Goal: Navigation & Orientation: Find specific page/section

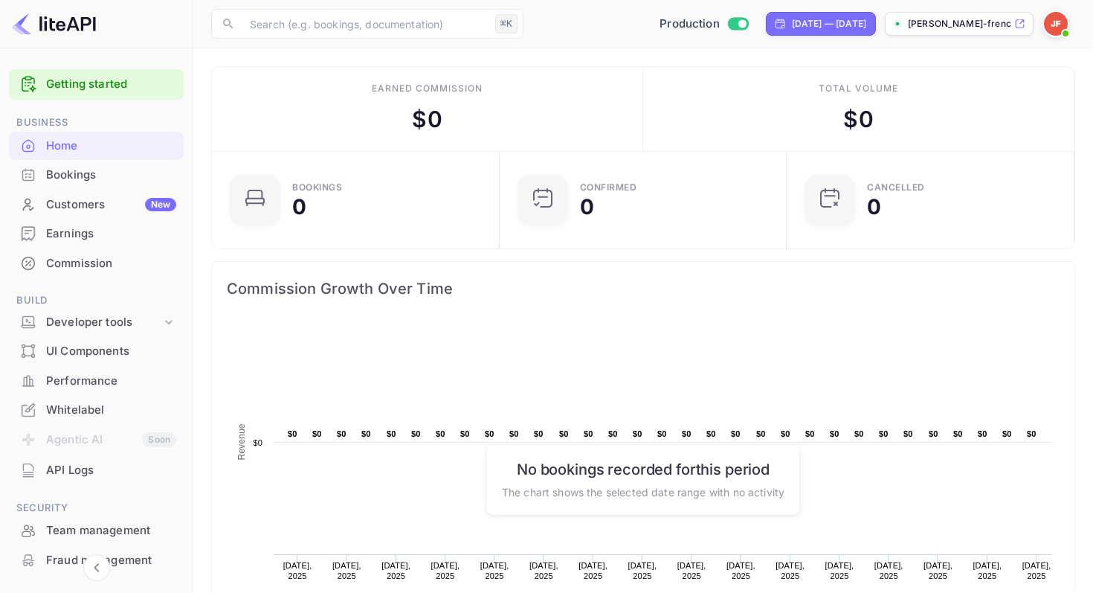
click at [1055, 22] on img at bounding box center [1056, 24] width 24 height 24
click at [997, 83] on div "[PERSON_NAME] PRO" at bounding box center [999, 74] width 101 height 32
click at [942, 109] on div "Settings" at bounding box center [983, 118] width 171 height 36
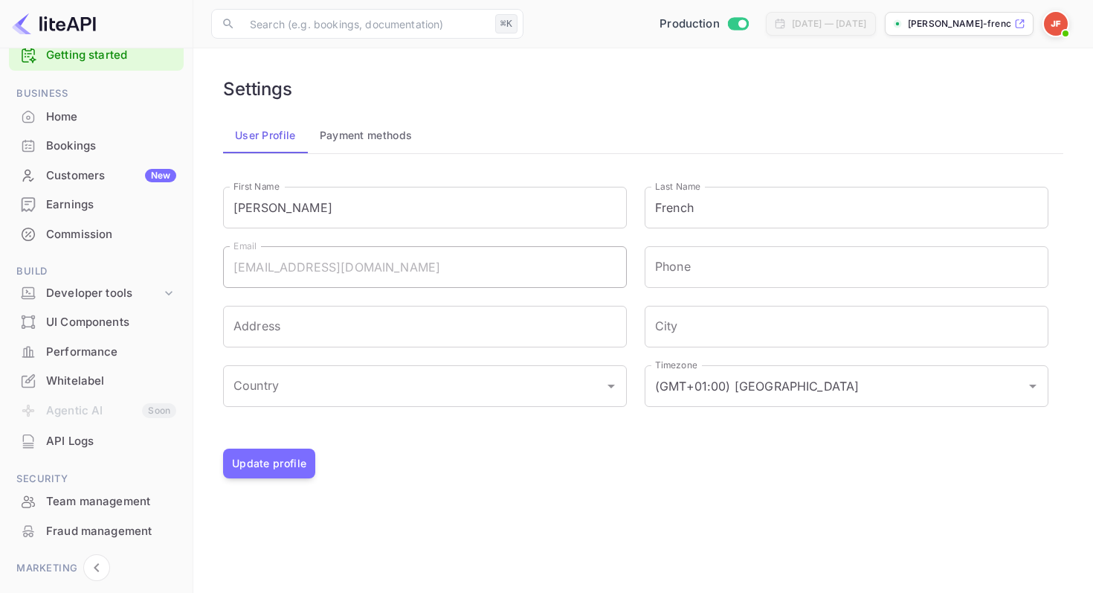
scroll to position [25, 0]
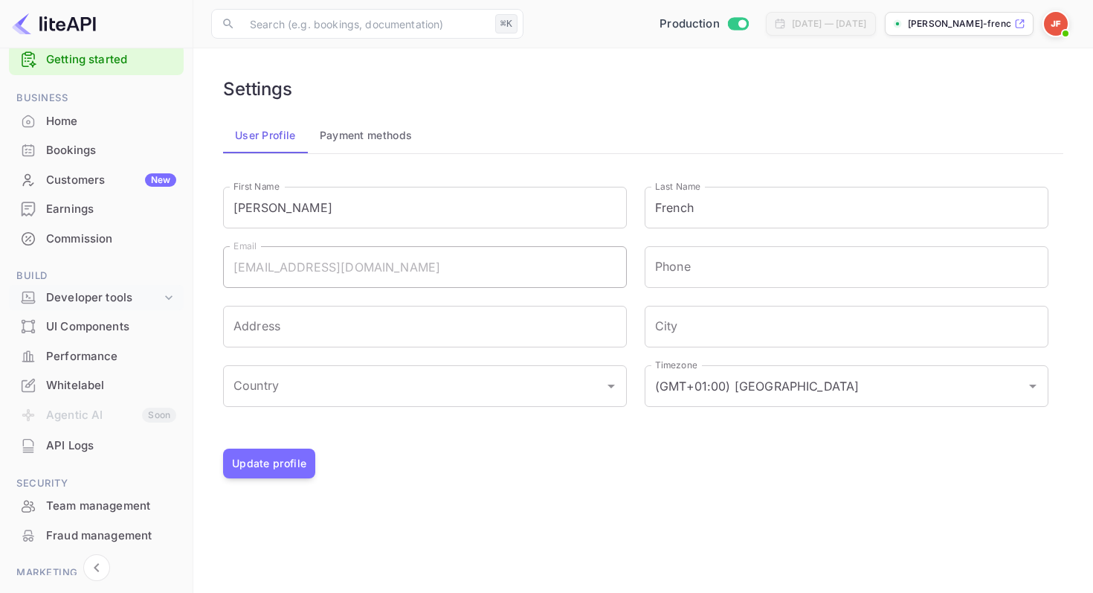
click at [161, 294] on icon at bounding box center [168, 297] width 15 height 15
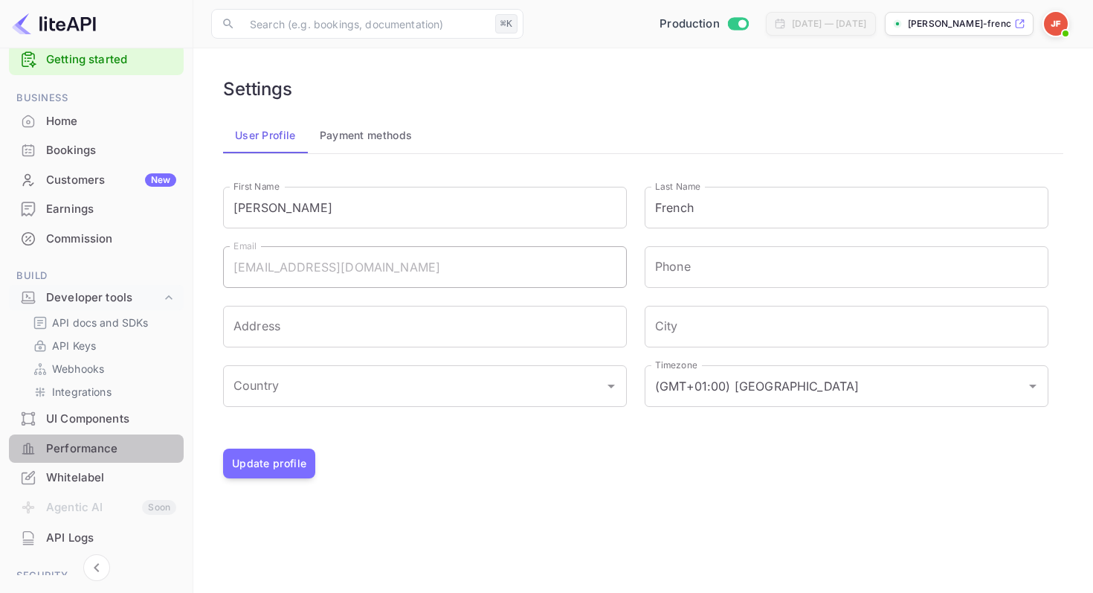
click at [98, 440] on div "Performance" at bounding box center [111, 448] width 130 height 17
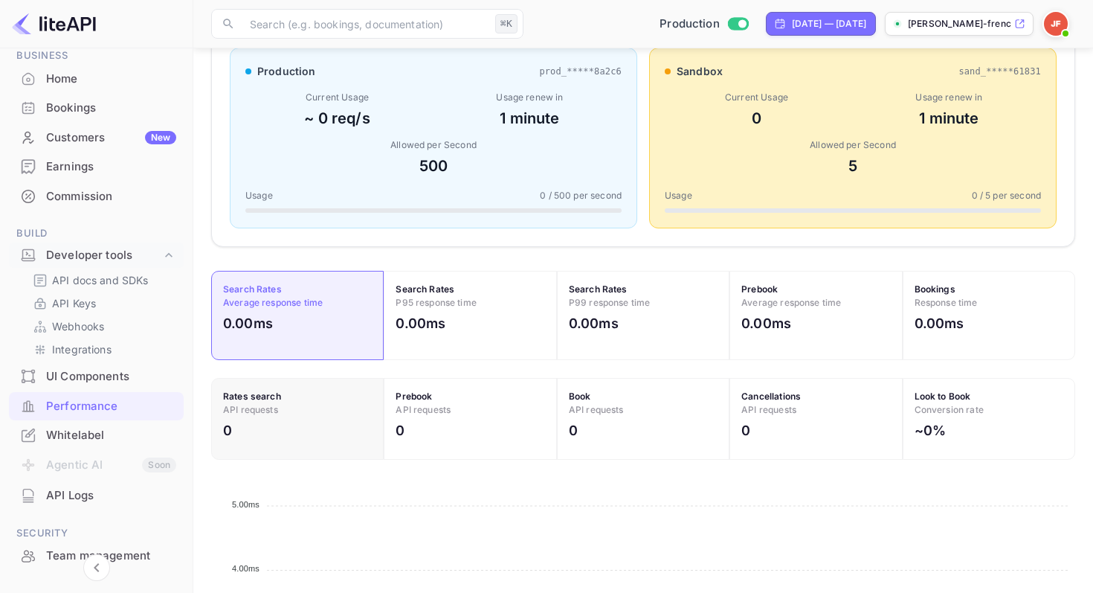
scroll to position [297, 0]
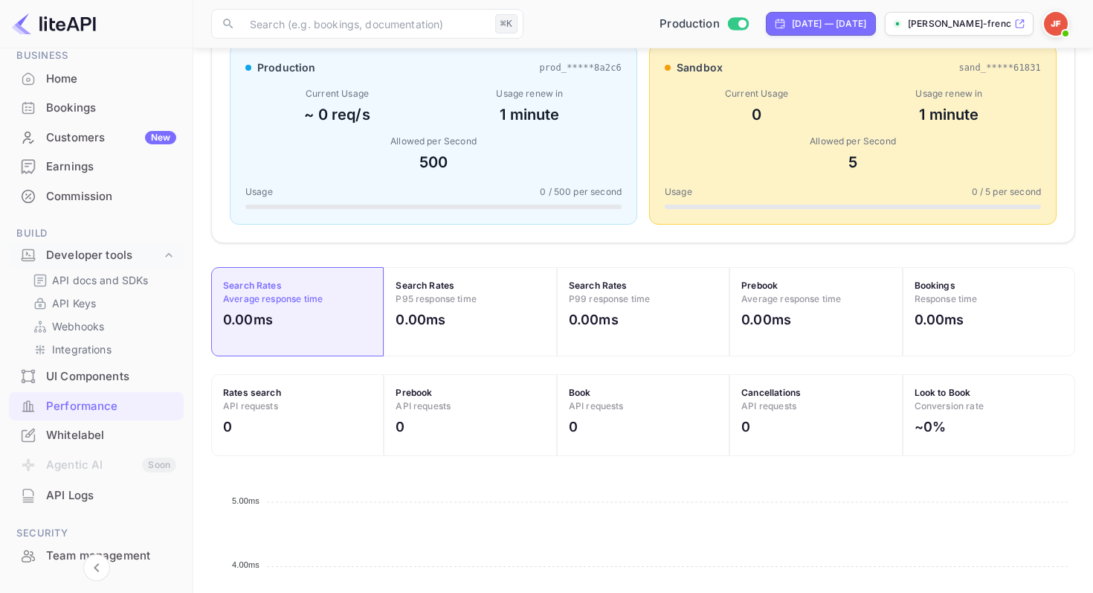
click at [64, 192] on div "Commission" at bounding box center [111, 196] width 130 height 17
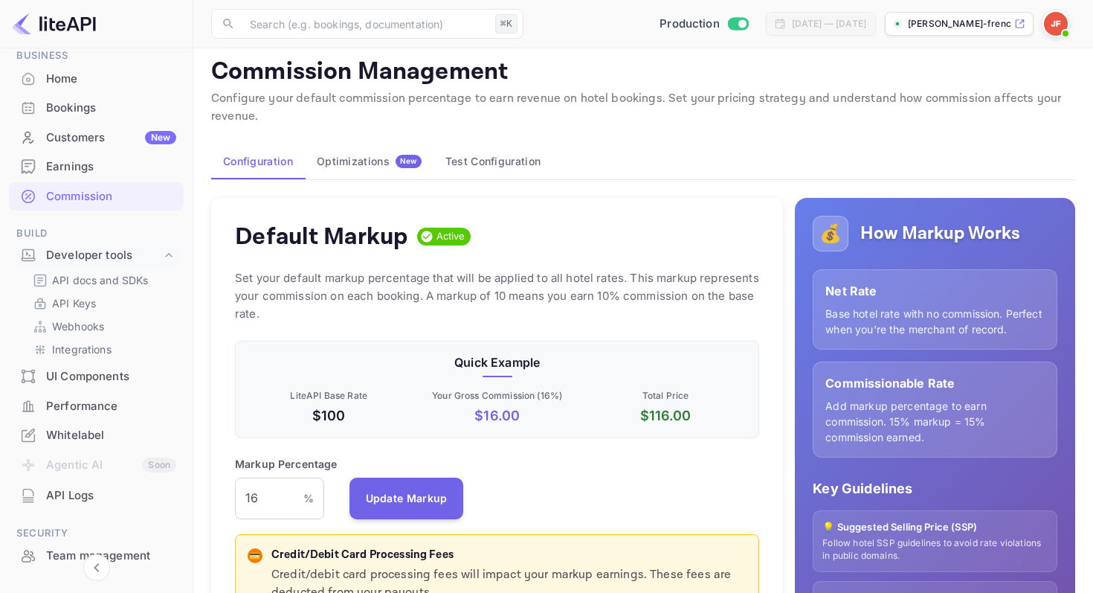
scroll to position [10, 0]
click at [365, 166] on div "Optimizations New" at bounding box center [369, 160] width 105 height 13
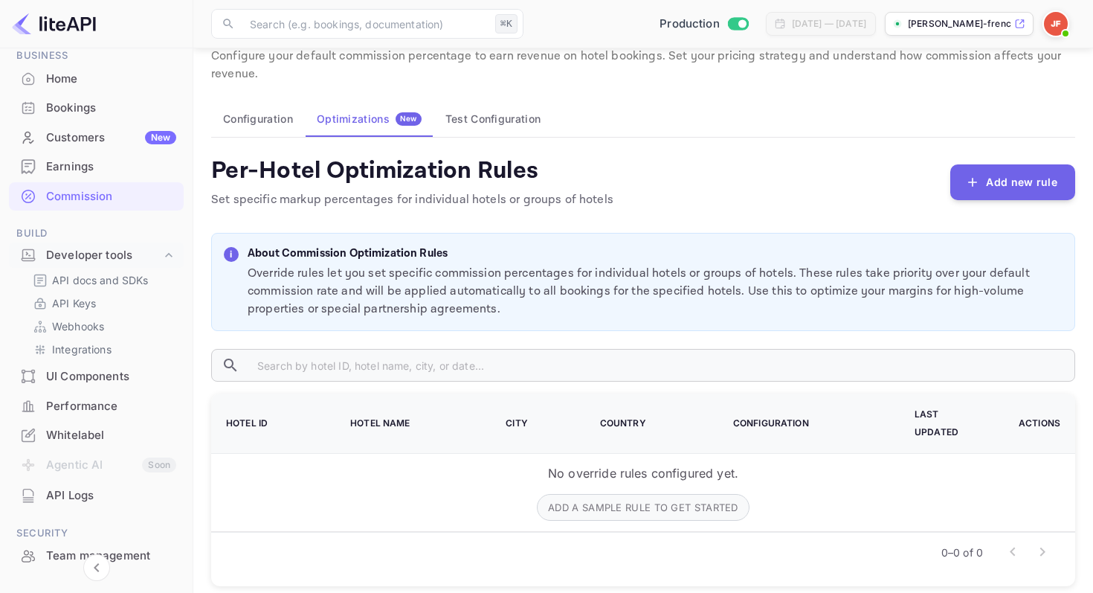
scroll to position [54, 0]
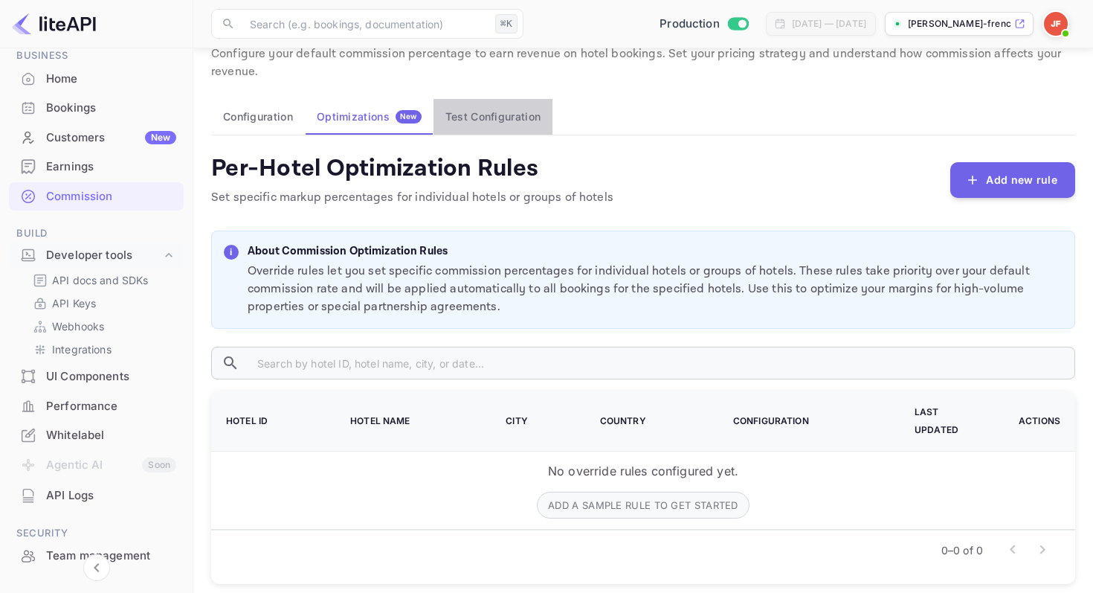
click at [468, 111] on button "Test Configuration" at bounding box center [492, 117] width 119 height 36
